Goal: Transaction & Acquisition: Purchase product/service

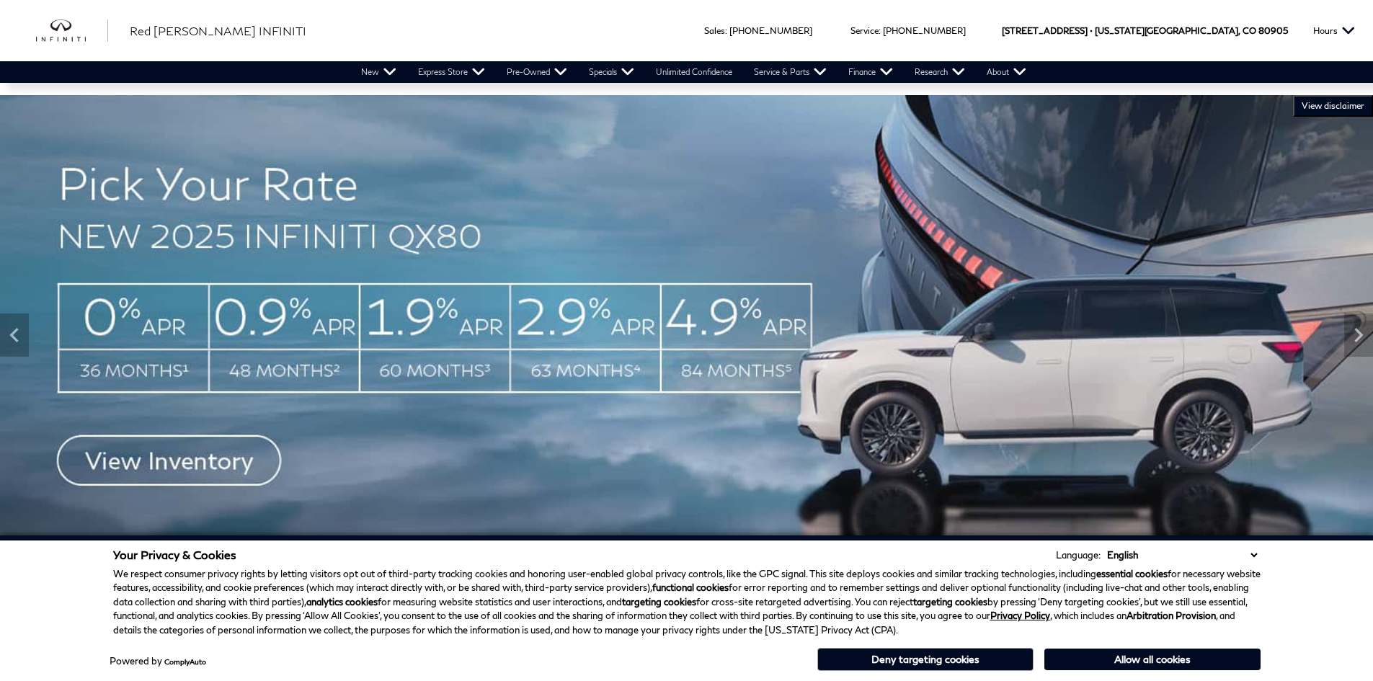
drag, startPoint x: 386, startPoint y: 118, endPoint x: 611, endPoint y: 174, distance: 232.0
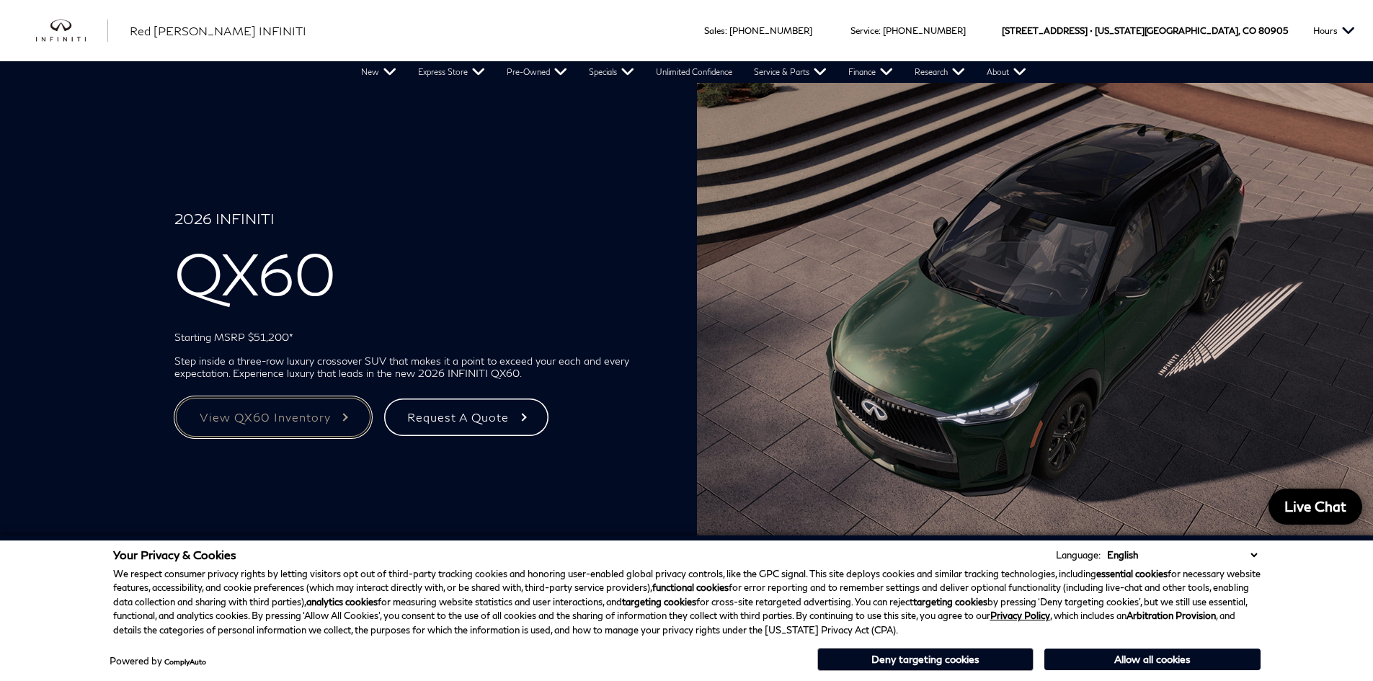
click at [285, 422] on link "View QX60 Inventory" at bounding box center [273, 418] width 198 height 42
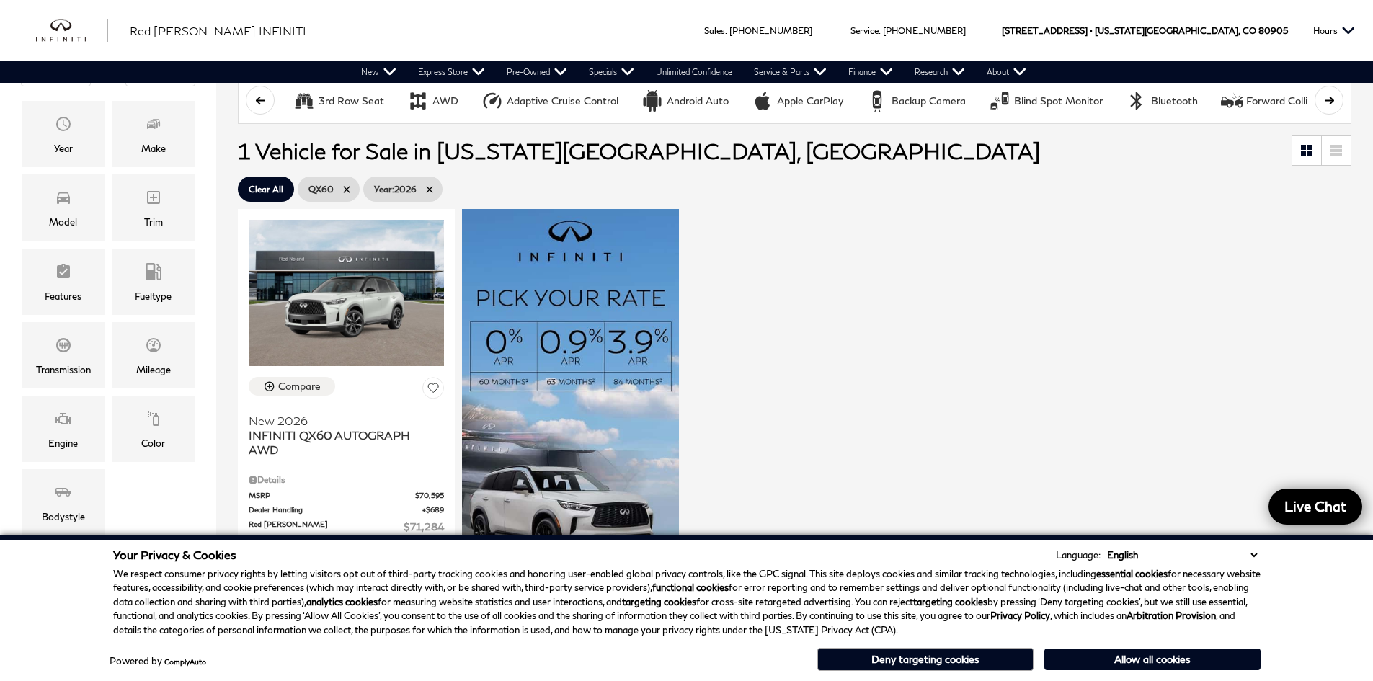
scroll to position [288, 0]
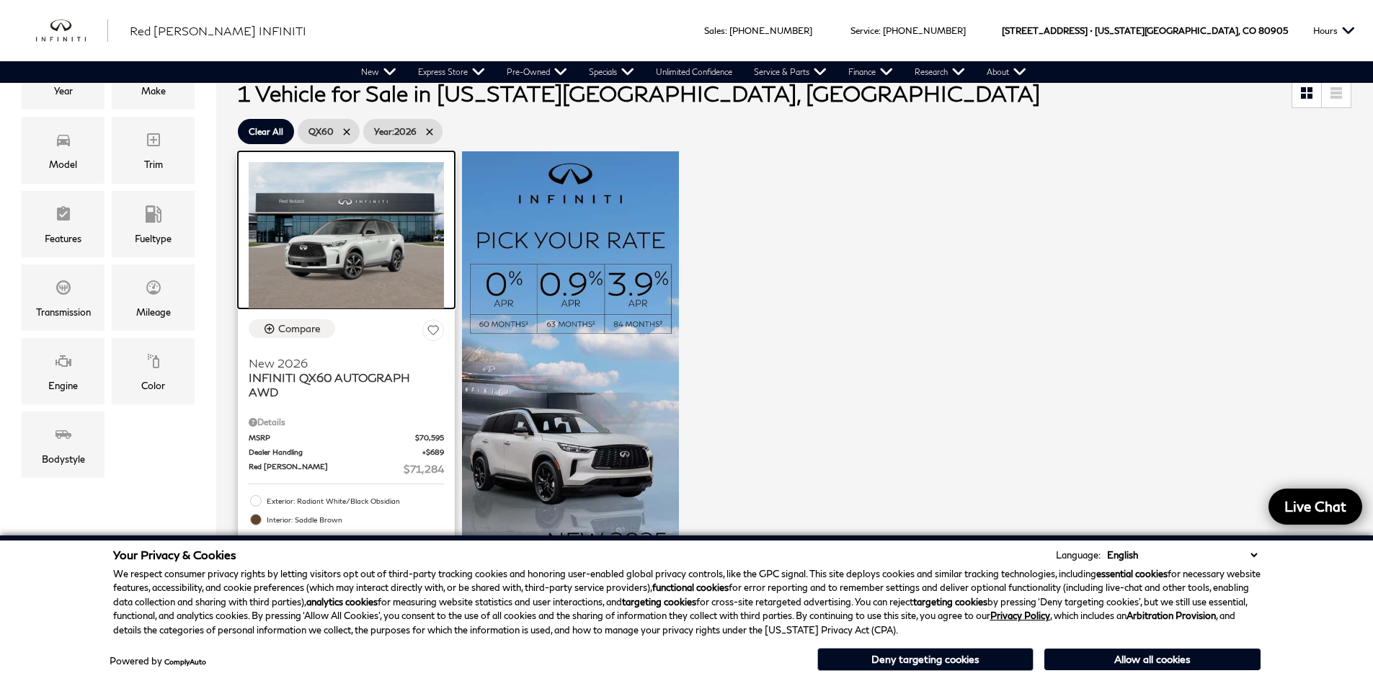
click at [384, 231] on img at bounding box center [346, 235] width 195 height 146
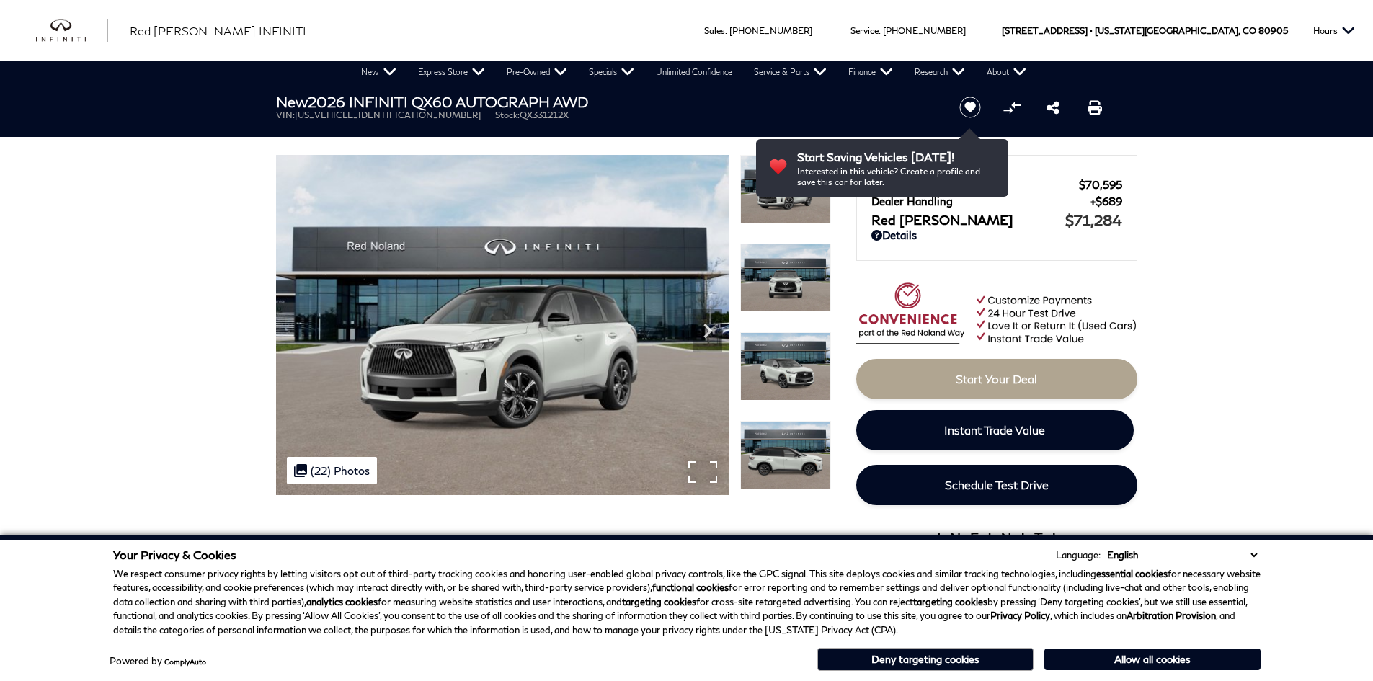
click at [336, 460] on div ".cls-1, .cls-3 { fill: #c50033; } .cls-1 { clip-rule: evenodd; } .cls-2 { clip-…" at bounding box center [332, 470] width 90 height 27
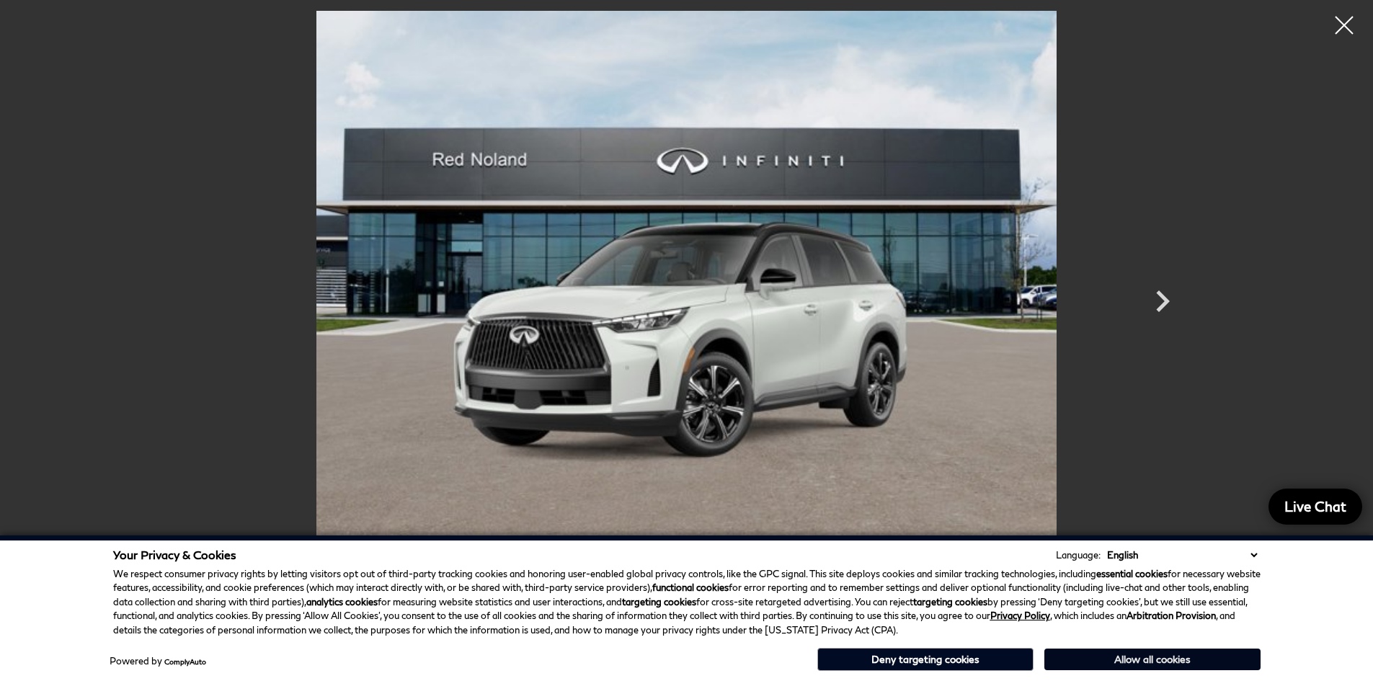
click at [1133, 660] on button "Allow all cookies" at bounding box center [1153, 660] width 216 height 22
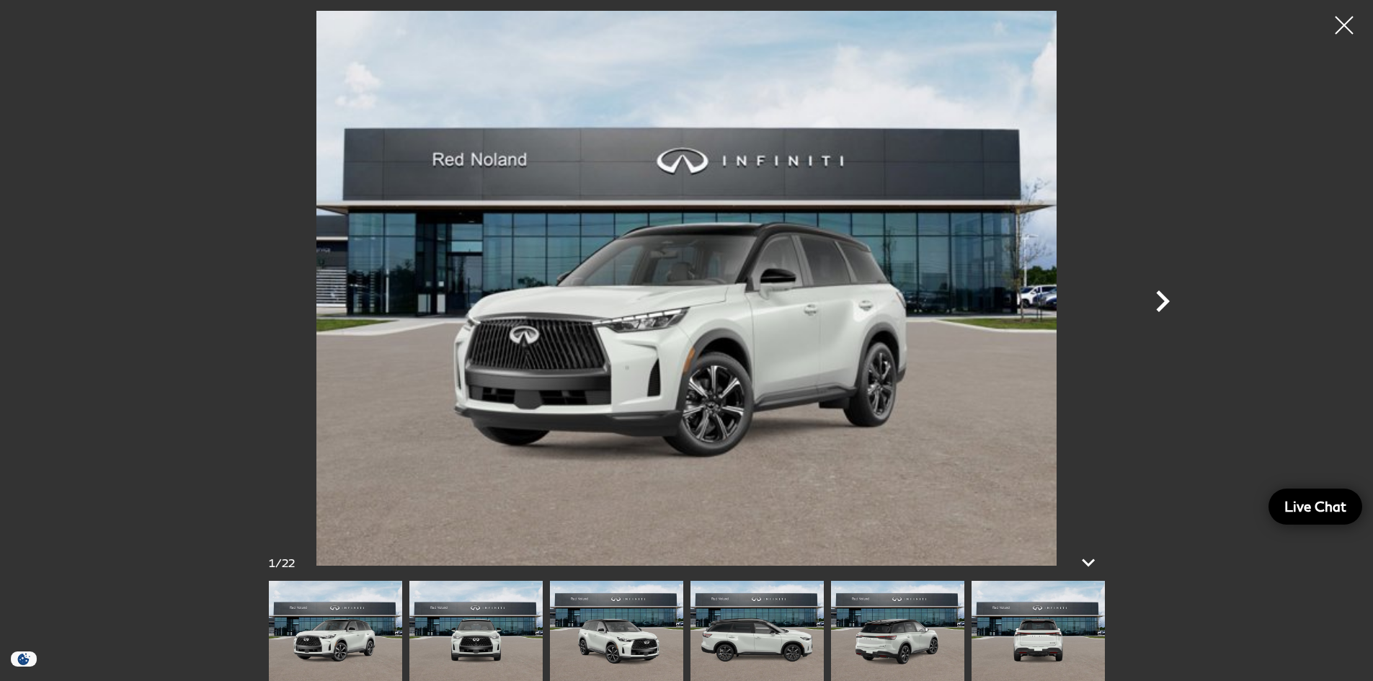
click at [1161, 293] on icon "Next" at bounding box center [1163, 302] width 14 height 22
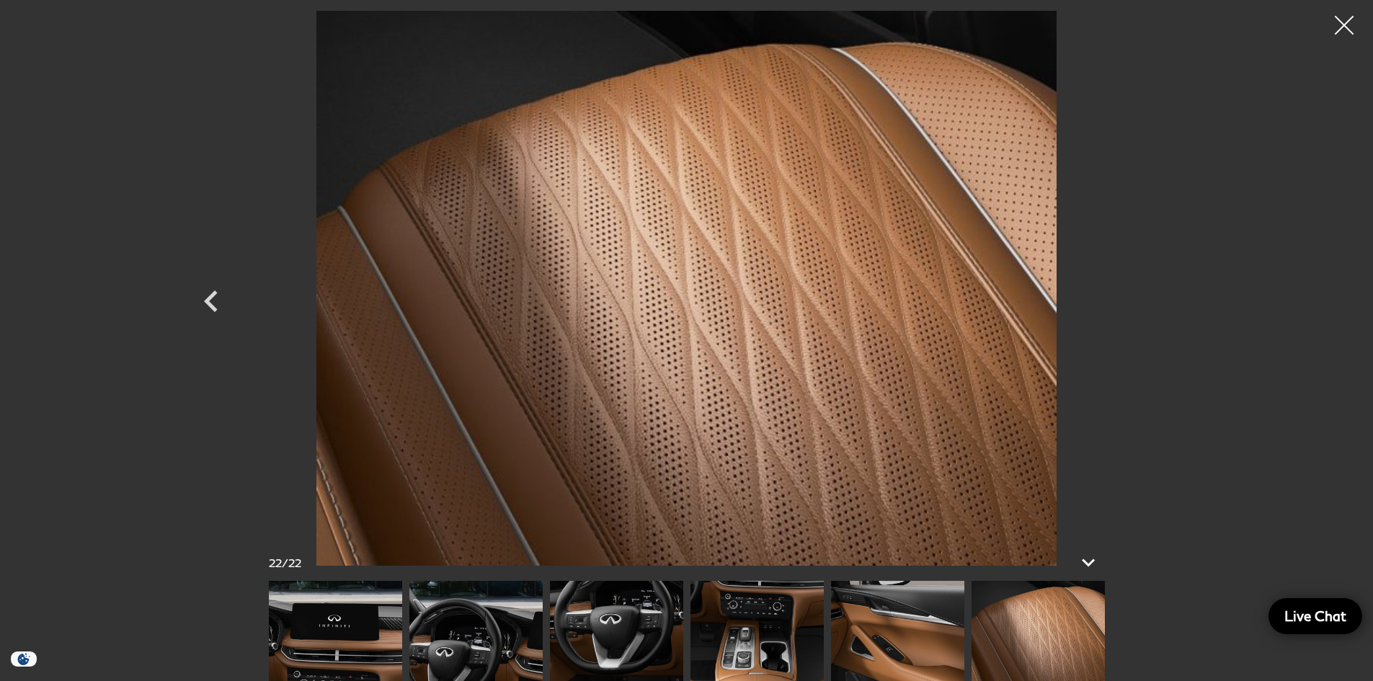
click at [1344, 28] on div at bounding box center [1345, 25] width 38 height 38
